Goal: Task Accomplishment & Management: Complete application form

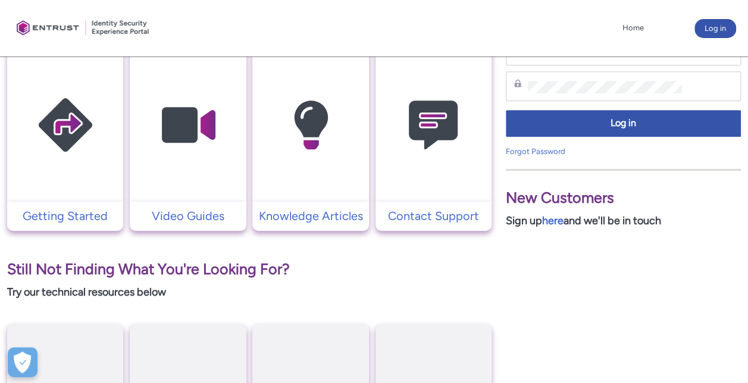
scroll to position [275, 0]
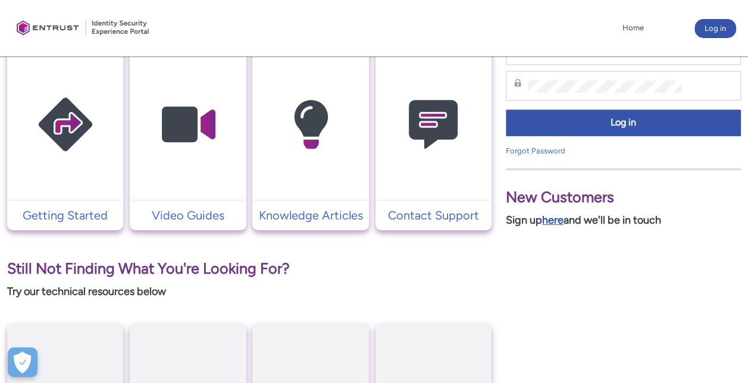
click at [558, 217] on link "here" at bounding box center [552, 220] width 21 height 13
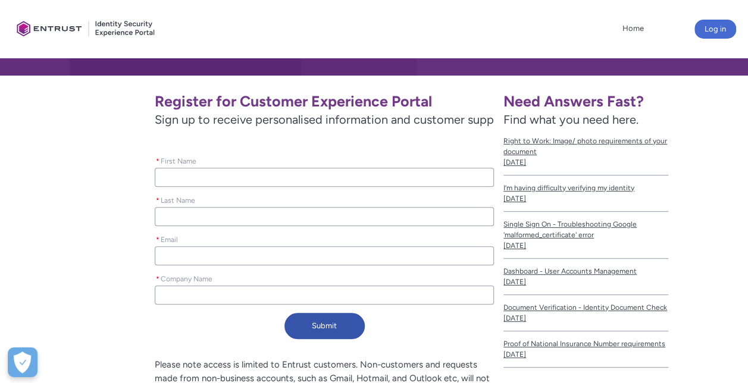
click at [164, 175] on input "* First Name" at bounding box center [324, 177] width 339 height 19
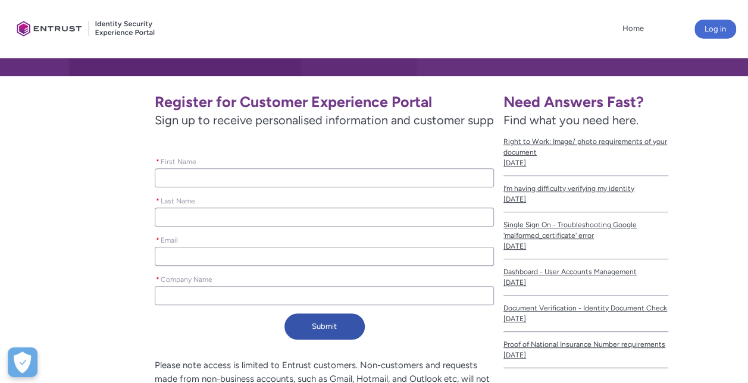
scroll to position [186, 0]
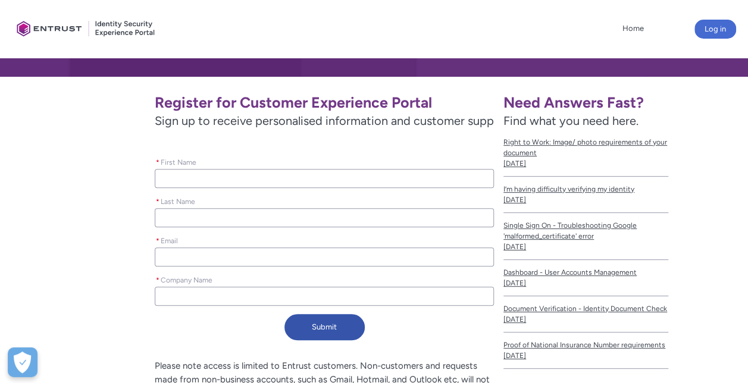
click at [164, 175] on input "* First Name" at bounding box center [324, 178] width 339 height 19
type lightning-primitive-input-simple "[PERSON_NAME]"
type lightning-primitive-input-simple "Hawker"
type lightning-primitive-input-simple "[EMAIL_ADDRESS][DOMAIN_NAME]"
type lightning-primitive-input-simple "AwareX Inc."
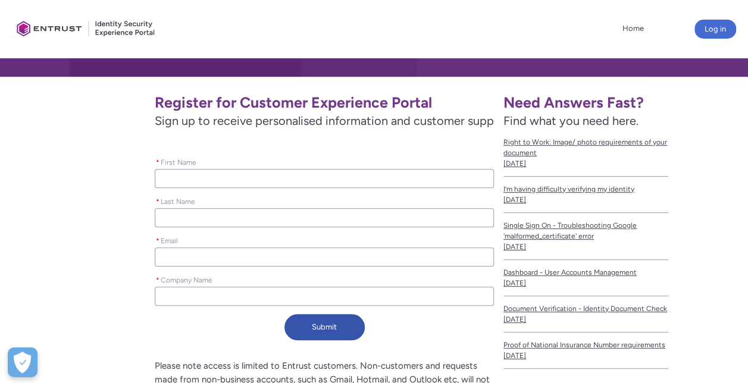
type input "[PERSON_NAME]"
type input "Hawker"
type input "[EMAIL_ADDRESS][DOMAIN_NAME]"
type input "AwareX Inc."
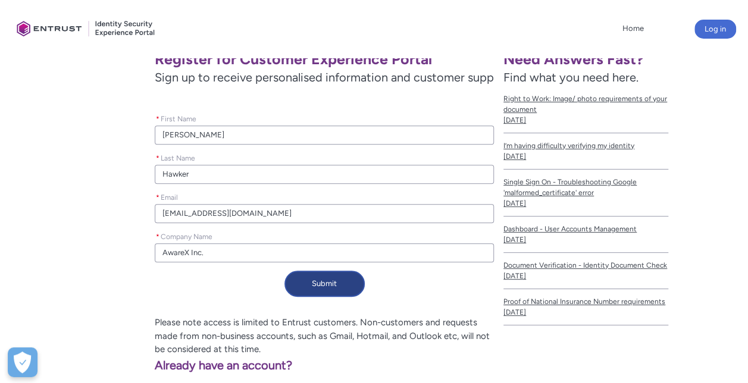
scroll to position [230, 0]
click at [313, 287] on button "Submit" at bounding box center [325, 284] width 80 height 26
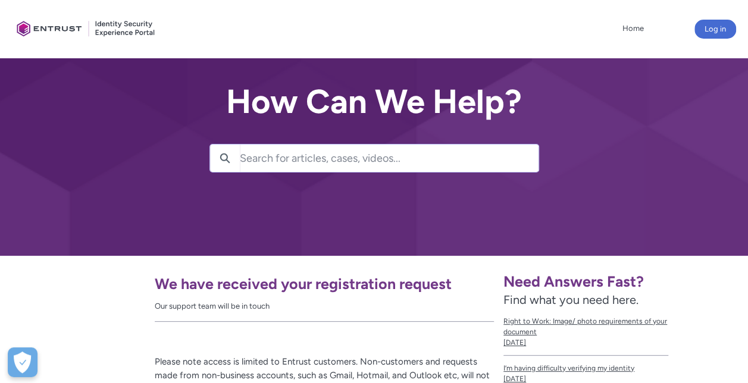
scroll to position [0, 0]
